Goal: Navigation & Orientation: Find specific page/section

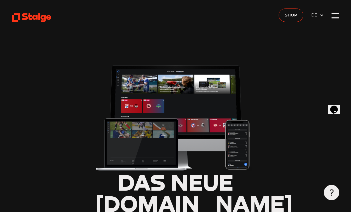
click at [338, 18] on div at bounding box center [336, 16] width 8 height 8
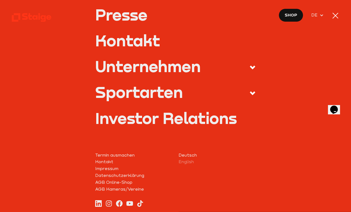
scroll to position [213, 0]
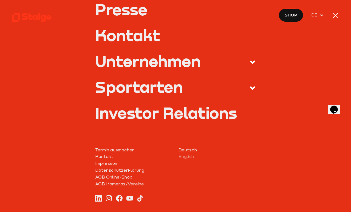
click at [140, 89] on div "Sportarten" at bounding box center [139, 87] width 88 height 16
click at [0, 0] on input "Sportarten" at bounding box center [0, 0] width 0 height 0
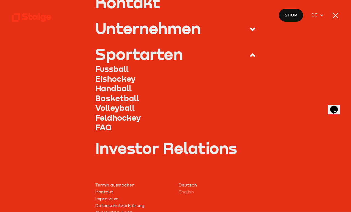
click at [105, 69] on link "Fussball" at bounding box center [175, 69] width 161 height 10
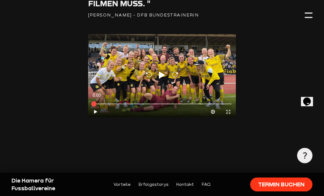
scroll to position [1283, 0]
click at [311, 14] on div at bounding box center [308, 16] width 8 height 8
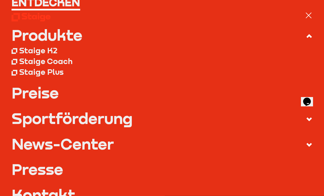
scroll to position [28, 0]
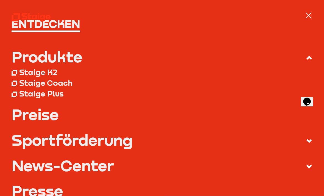
click at [36, 22] on link at bounding box center [31, 17] width 39 height 10
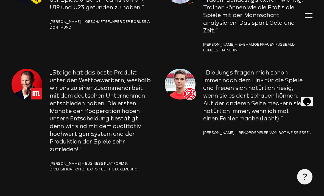
scroll to position [813, 0]
click at [303, 16] on p "„Toller Schritt für die Professionalisierung der Trainer. Das Coaching-Tool ist…" at bounding box center [257, 3] width 109 height 61
click at [306, 17] on div at bounding box center [308, 16] width 8 height 8
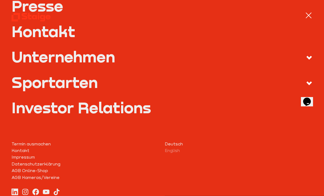
scroll to position [213, 0]
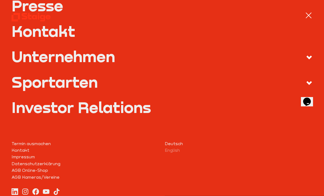
click at [45, 110] on link "Investor Relations" at bounding box center [162, 106] width 301 height 15
click at [303, 17] on div "Presse" at bounding box center [162, 11] width 301 height 26
